Goal: Task Accomplishment & Management: Manage account settings

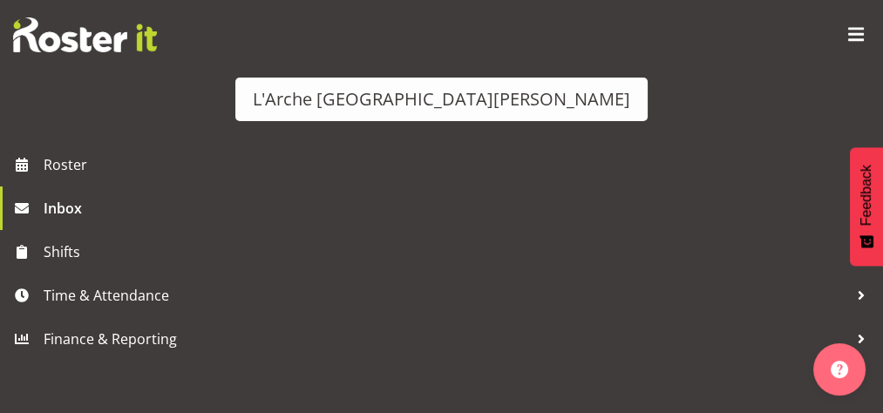
scroll to position [173, 0]
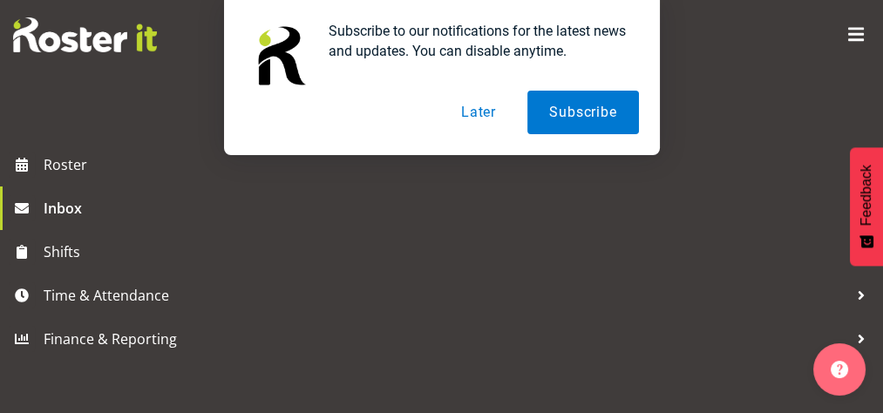
click at [486, 118] on button "Later" at bounding box center [478, 113] width 78 height 44
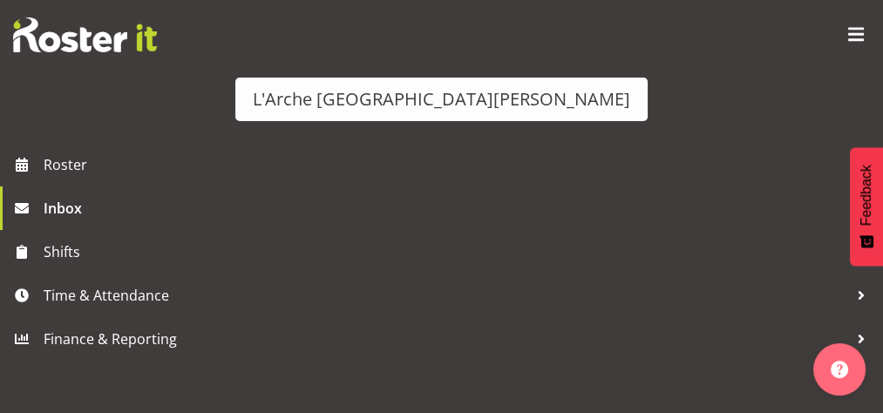
scroll to position [348, 0]
click at [736, 396] on button "Accept" at bounding box center [620, 415] width 435 height 38
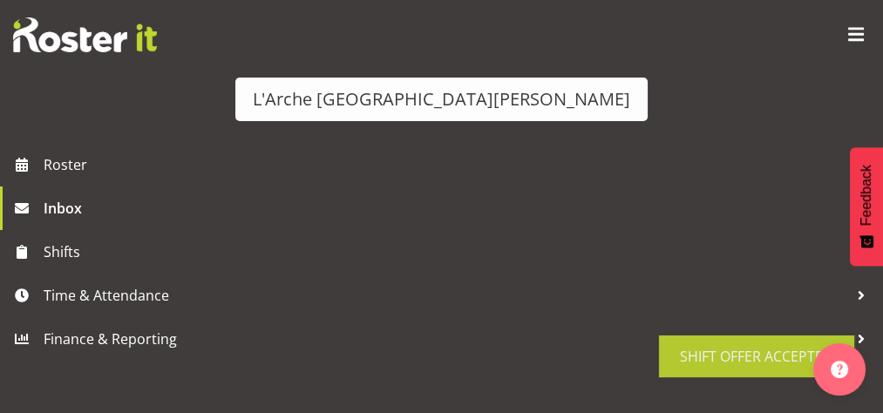
scroll to position [173, 0]
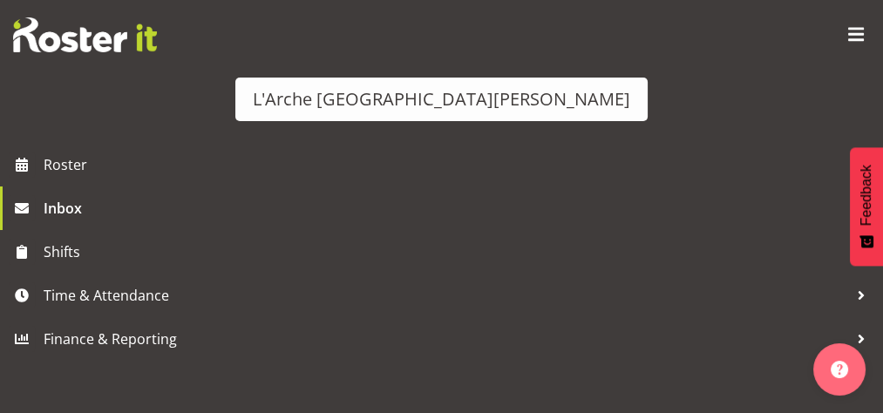
click at [357, 107] on div "Shift Offer - CSP 06#30 on [DATE] From: [PERSON_NAME]" at bounding box center [191, 113] width 331 height 43
click at [184, 121] on h6 "From: [PERSON_NAME]" at bounding box center [105, 112] width 158 height 17
click at [740, 309] on button "Accept" at bounding box center [620, 328] width 435 height 38
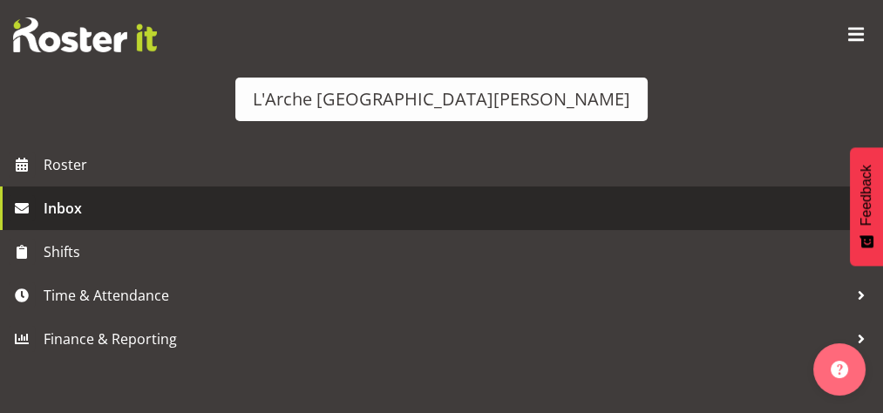
click at [66, 221] on span "Inbox" at bounding box center [448, 208] width 808 height 26
